Goal: Information Seeking & Learning: Find specific fact

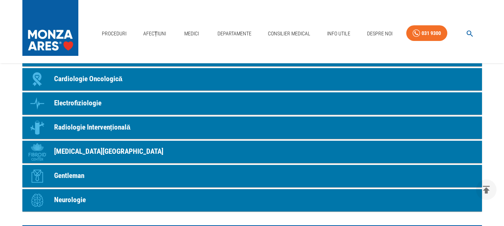
scroll to position [643, 0]
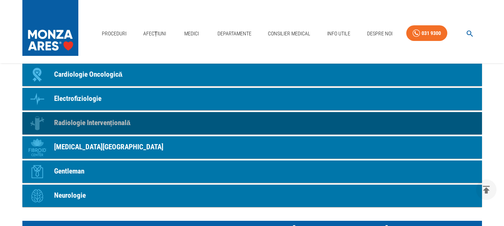
click at [109, 122] on p "Radiologie Intervențională" at bounding box center [92, 123] width 76 height 11
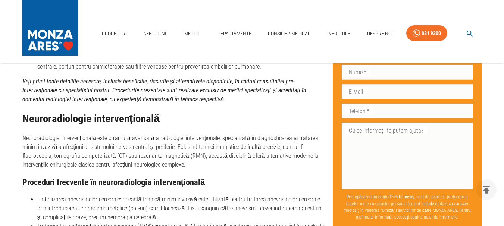
scroll to position [1109, 0]
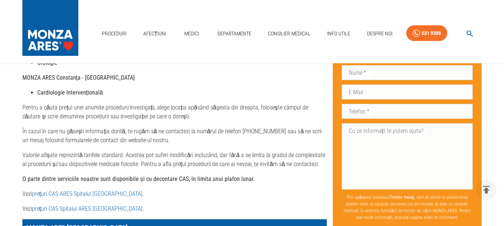
scroll to position [323, 0]
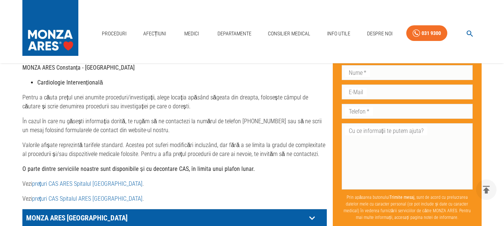
click at [49, 199] on link "prețuri CAS Spitalul ARES Cluj- Napoca" at bounding box center [87, 198] width 110 height 7
click at [102, 200] on link "prețuri CAS Spitalul ARES Cluj- Napoca" at bounding box center [87, 198] width 110 height 7
